Goal: Use online tool/utility

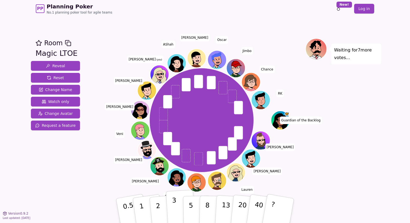
click at [173, 206] on p "3" at bounding box center [175, 211] width 6 height 30
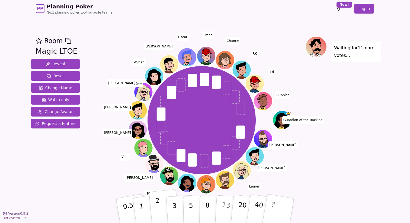
click at [159, 204] on button "2" at bounding box center [164, 210] width 31 height 43
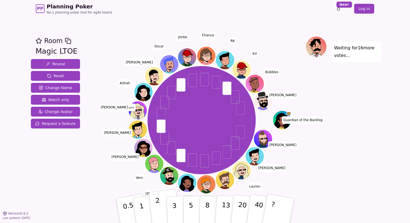
click at [159, 204] on p "2" at bounding box center [158, 212] width 7 height 30
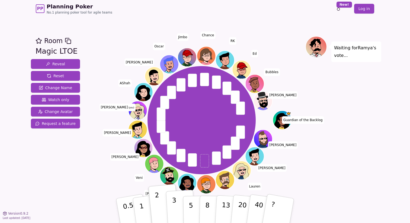
click at [178, 205] on button "3" at bounding box center [181, 211] width 30 height 42
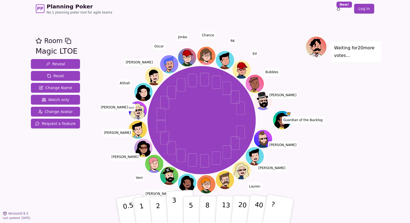
click at [177, 204] on button "3" at bounding box center [181, 211] width 30 height 42
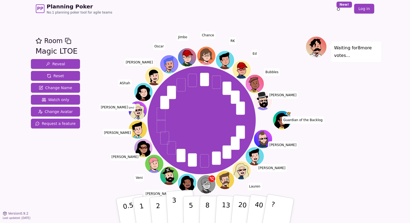
click at [177, 214] on button "3" at bounding box center [181, 211] width 30 height 42
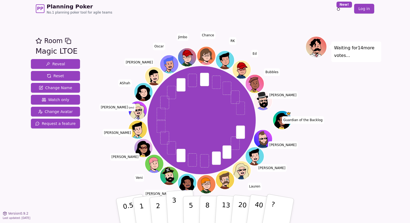
click at [177, 203] on button "3" at bounding box center [181, 211] width 30 height 42
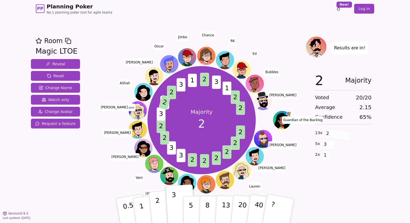
click at [162, 210] on button "2" at bounding box center [164, 210] width 31 height 43
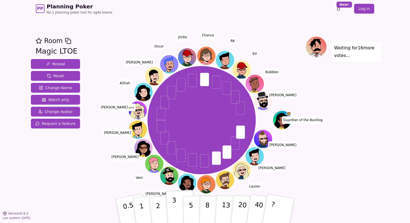
click at [174, 208] on p "3" at bounding box center [175, 211] width 6 height 30
